Goal: Transaction & Acquisition: Book appointment/travel/reservation

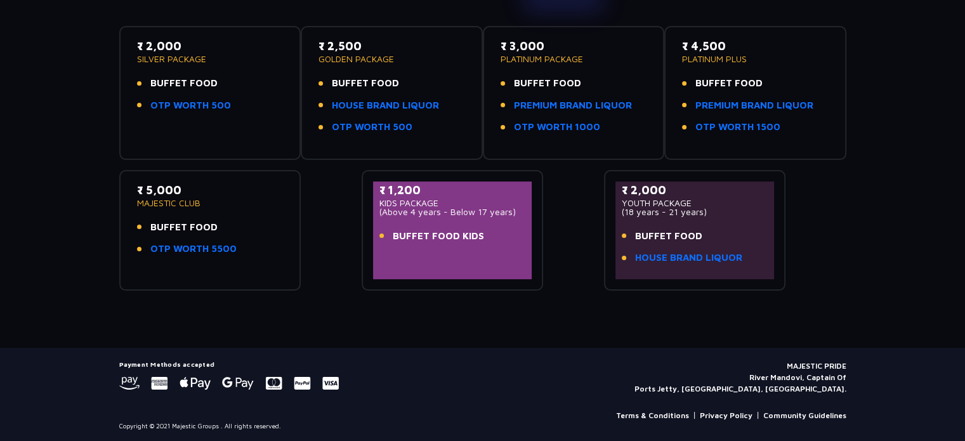
scroll to position [194, 0]
click at [206, 103] on link "OTP WORTH 500" at bounding box center [190, 105] width 81 height 15
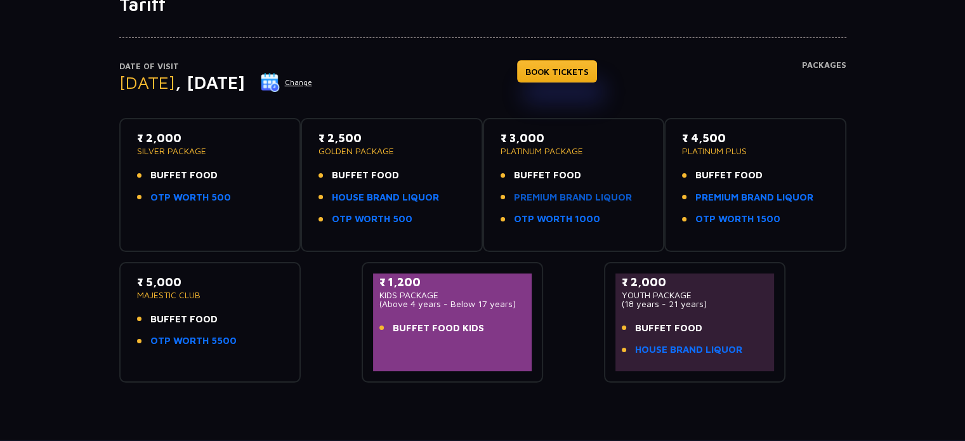
scroll to position [127, 0]
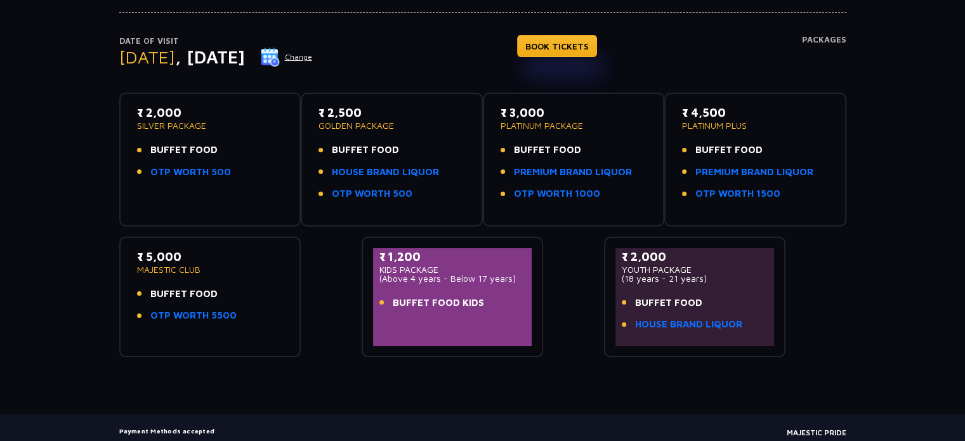
click at [158, 118] on p "₹ 2,000" at bounding box center [210, 112] width 147 height 17
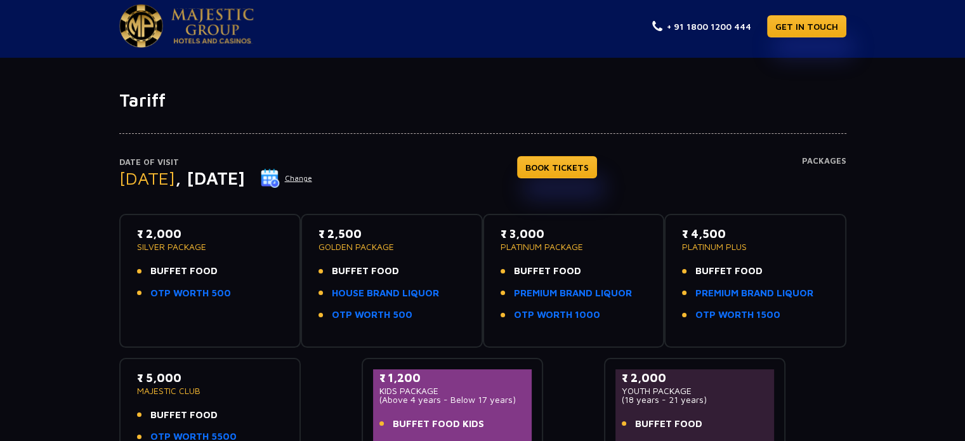
scroll to position [0, 0]
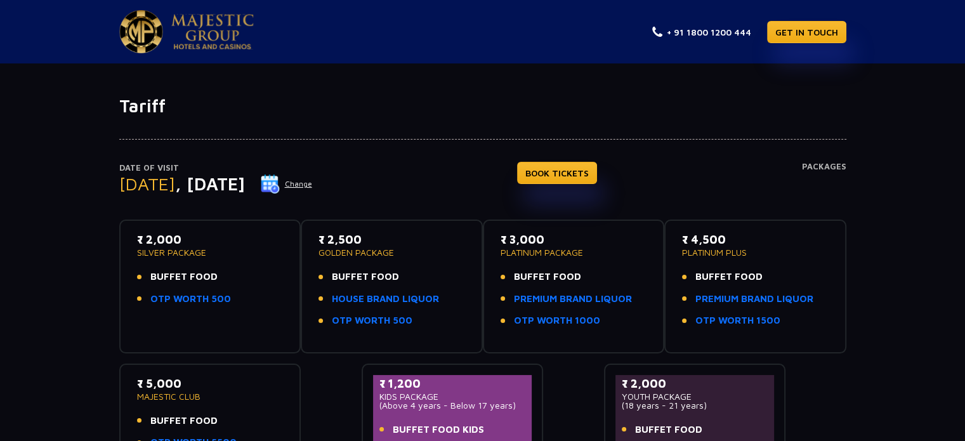
click at [313, 180] on button "Change" at bounding box center [286, 184] width 53 height 20
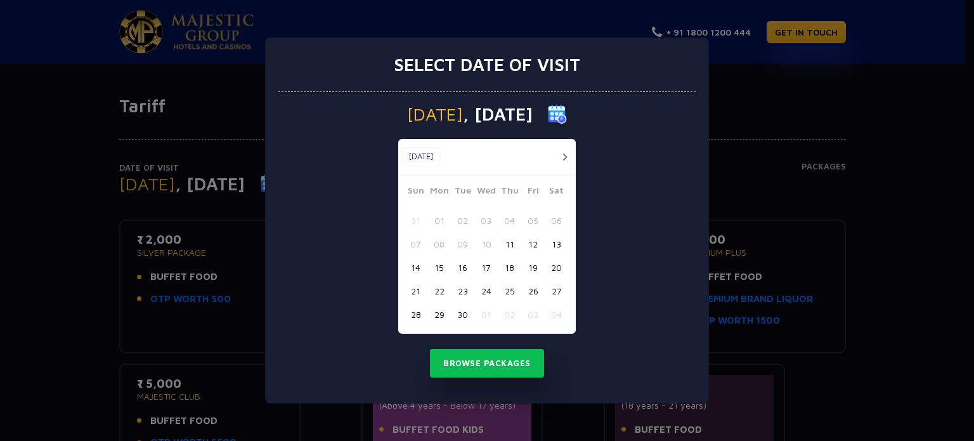
click at [828, 141] on div "Select date of visit Wednesday , 29 Oct 2025 Sep, 2025 Sep, 2025 Sun Mon Tue We…" at bounding box center [487, 220] width 974 height 441
